Goal: Task Accomplishment & Management: Manage account settings

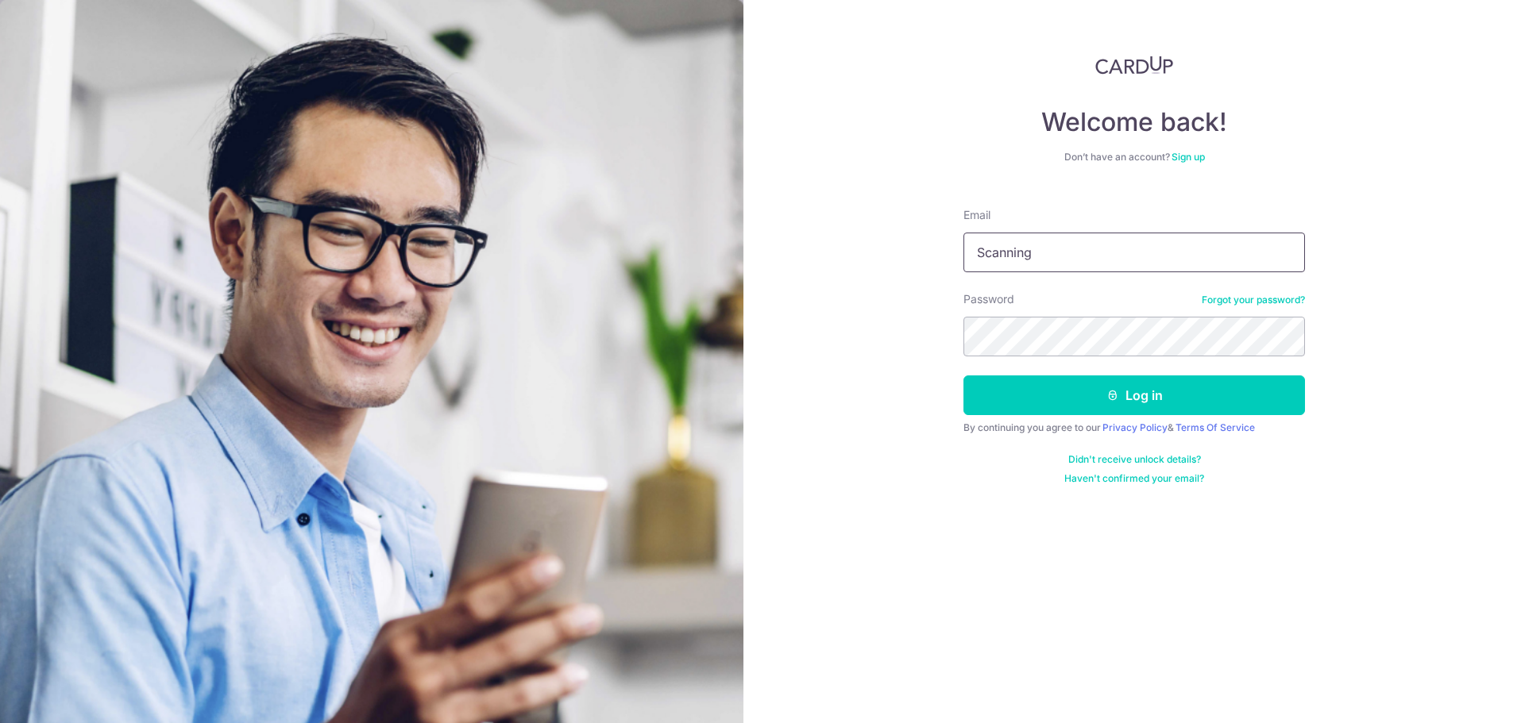
click at [1112, 264] on input "Scanning" at bounding box center [1133, 253] width 341 height 40
type input "[EMAIL_ADDRESS][DOMAIN_NAME]"
click at [963, 376] on button "Log in" at bounding box center [1133, 396] width 341 height 40
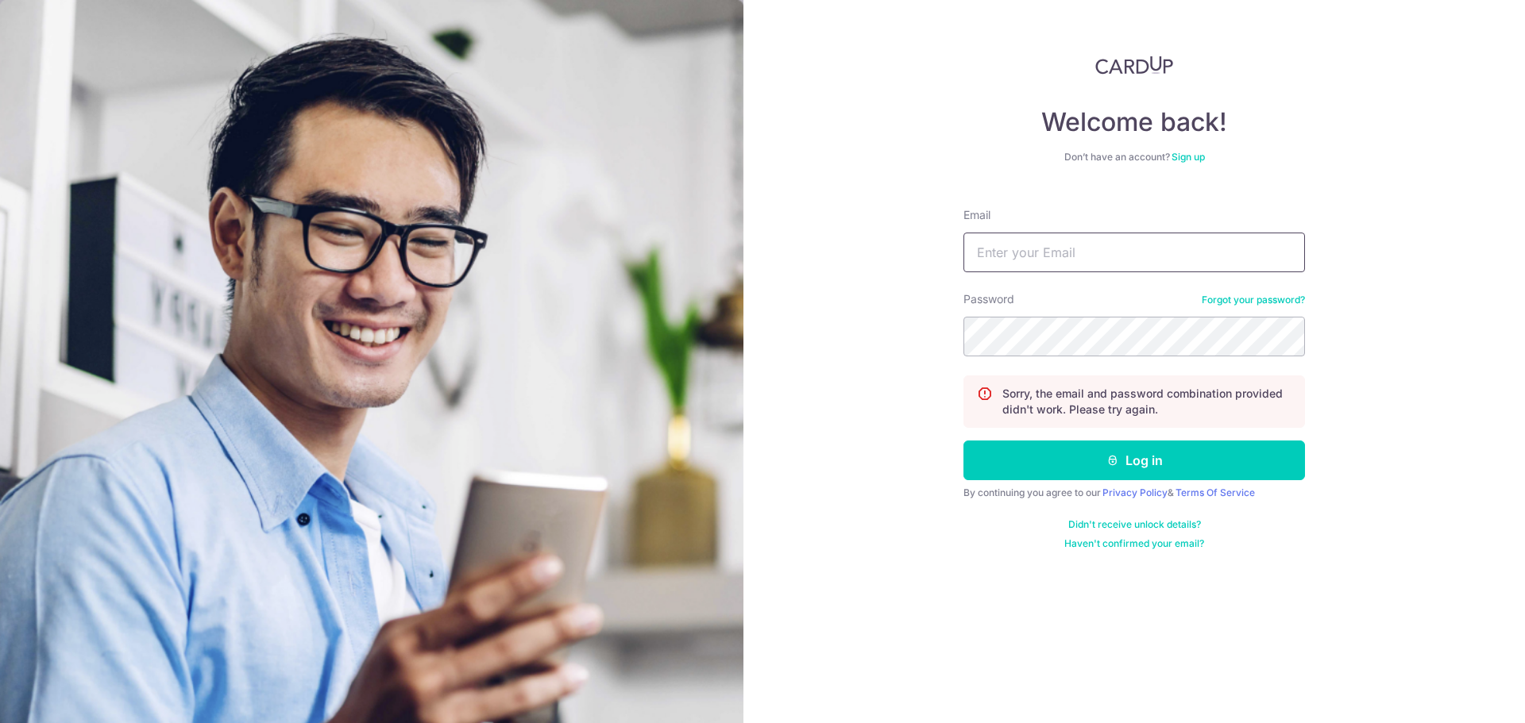
click at [1106, 254] on input "Email" at bounding box center [1133, 253] width 341 height 40
type input "[EMAIL_ADDRESS][DOMAIN_NAME]"
click at [963, 441] on button "Log in" at bounding box center [1133, 461] width 341 height 40
click at [1255, 306] on link "Forgot your password?" at bounding box center [1252, 300] width 103 height 13
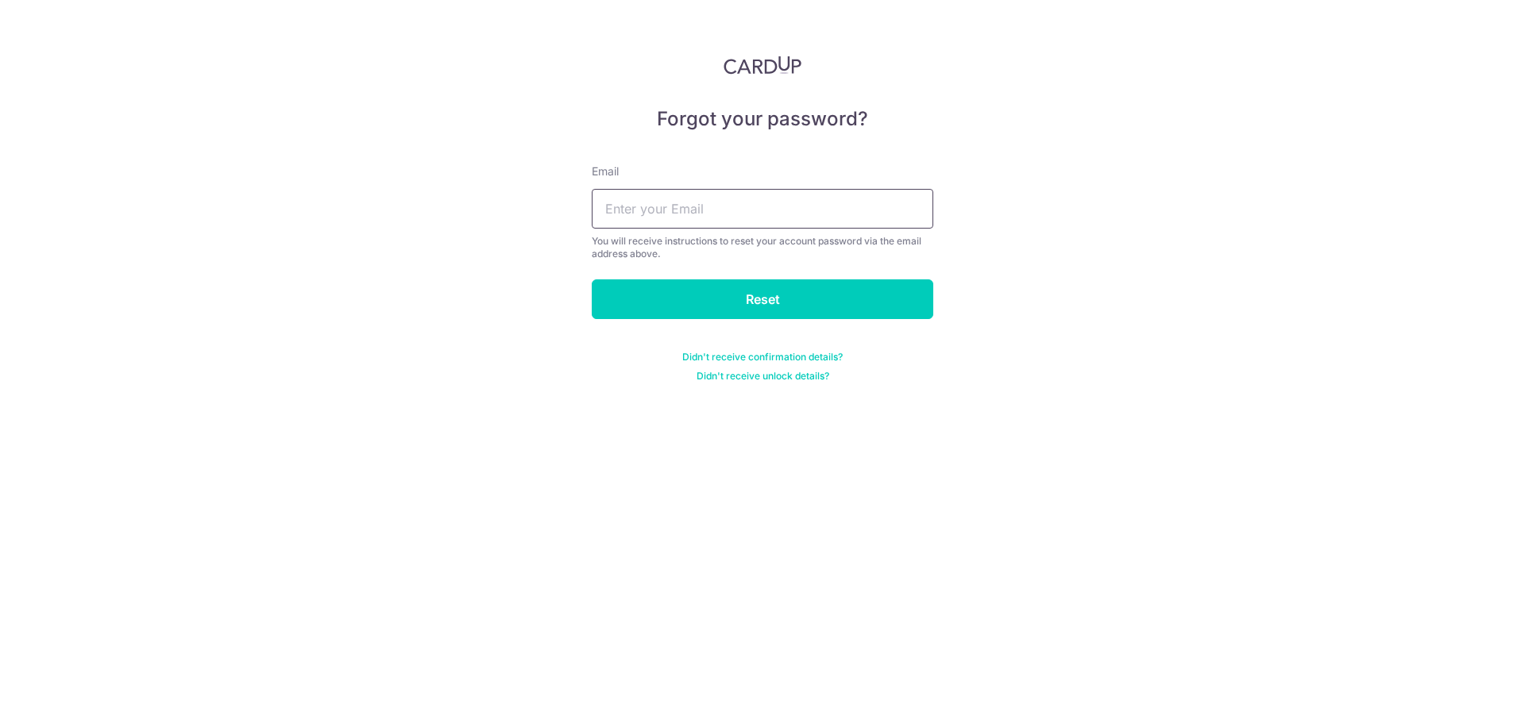
click at [852, 228] on input "text" at bounding box center [762, 209] width 341 height 40
type input "[EMAIL_ADDRESS][DOMAIN_NAME]"
click at [785, 303] on input "Reset" at bounding box center [762, 300] width 341 height 40
